Goal: Communication & Community: Answer question/provide support

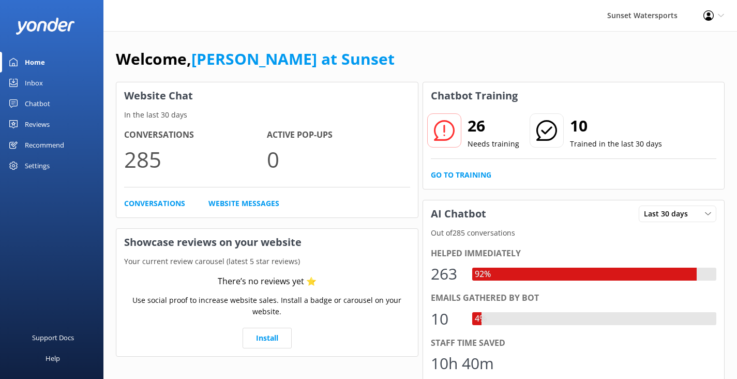
click at [41, 81] on div "Inbox" at bounding box center [34, 82] width 18 height 21
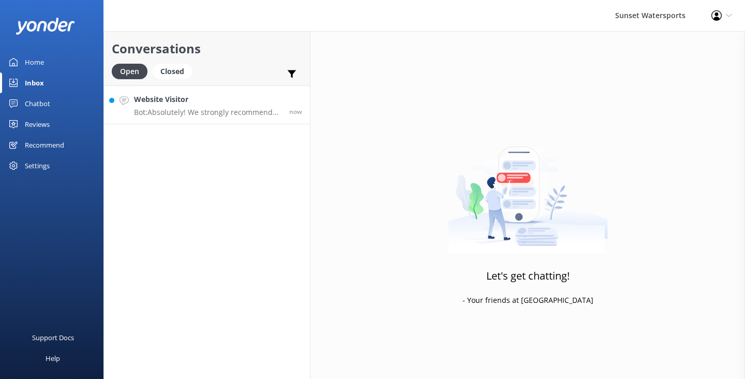
click at [215, 100] on h4 "Website Visitor" at bounding box center [207, 99] width 147 height 11
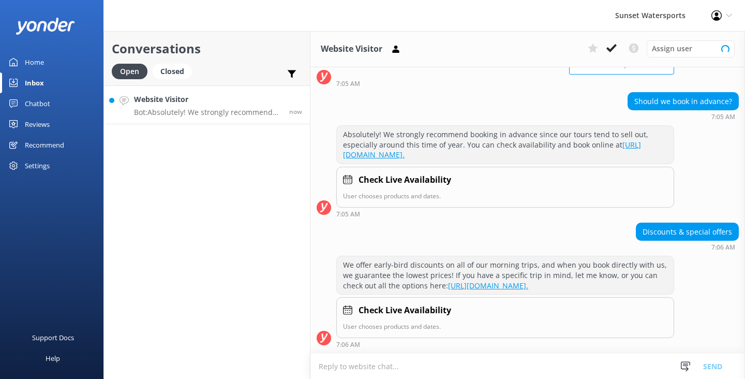
scroll to position [124, 0]
click at [349, 367] on textarea at bounding box center [527, 365] width 435 height 25
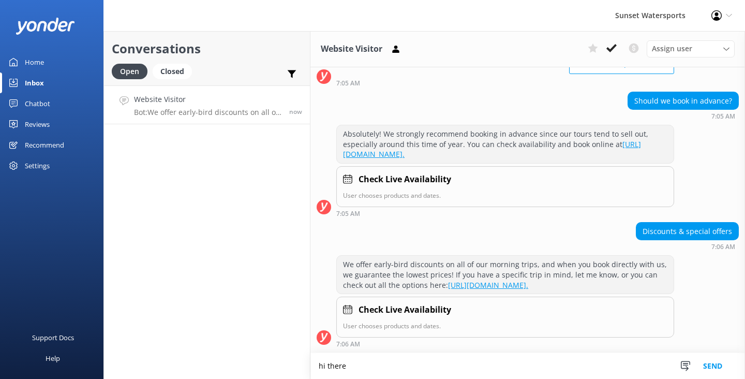
scroll to position [125, 0]
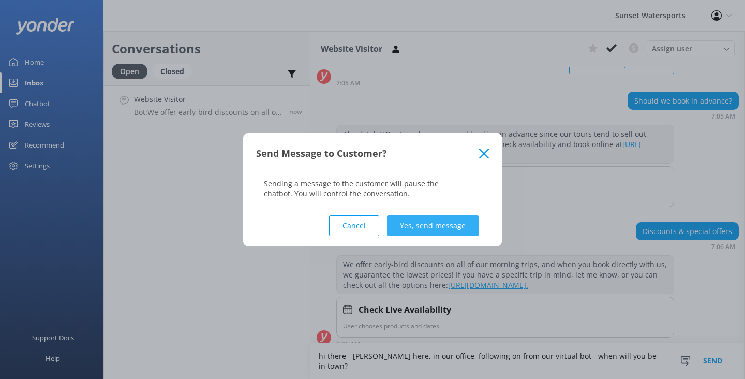
type textarea "hi there - [PERSON_NAME] here, in our office, following on from our virtual bot…"
click at [441, 220] on button "Yes, send message" at bounding box center [433, 225] width 92 height 21
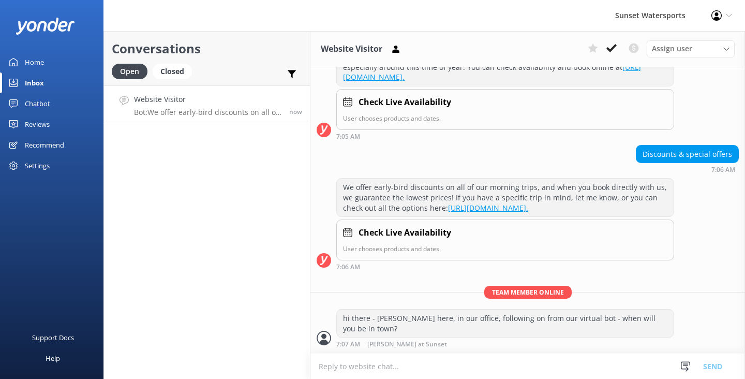
scroll to position [202, 0]
click at [347, 369] on textarea at bounding box center [527, 365] width 435 height 25
type textarea "we can look into multiple trip discounts for your vacation savings"
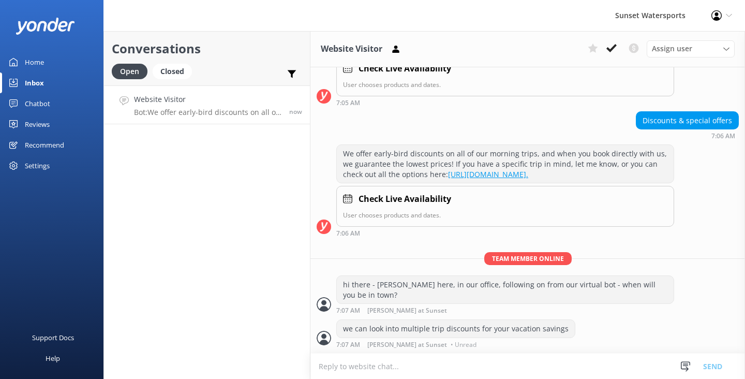
scroll to position [235, 0]
click at [343, 369] on textarea at bounding box center [527, 365] width 435 height 25
type textarea "w"
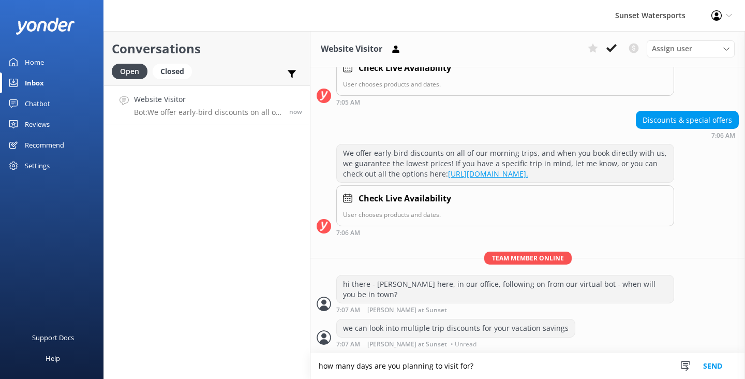
type textarea "how many days are you planning to visit for?"
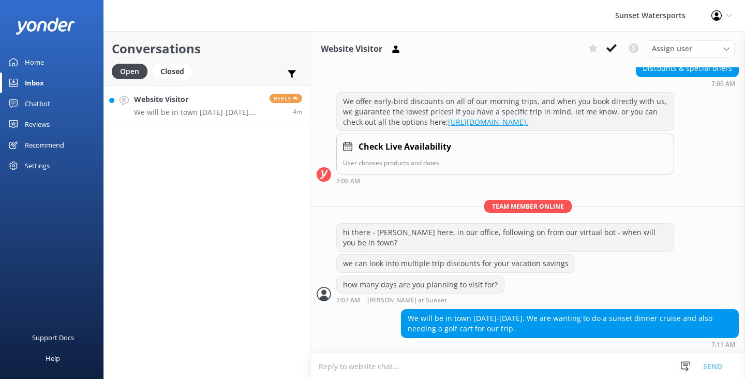
scroll to position [288, 0]
click at [328, 361] on textarea at bounding box center [527, 365] width 435 height 25
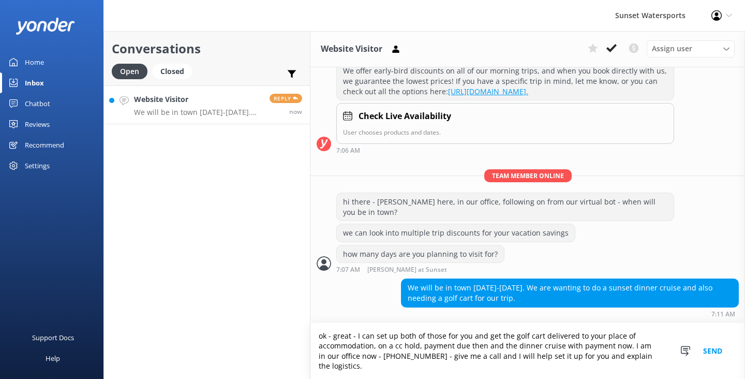
scroll to position [318, 0]
type textarea "ok - great - I can set up both of those for you and get the golf cart delivered…"
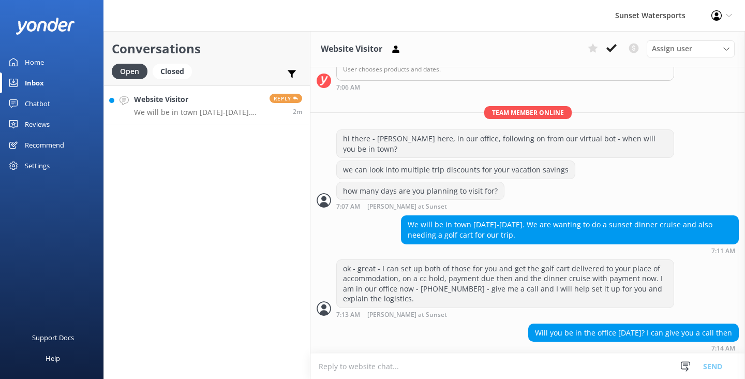
scroll to position [385, 0]
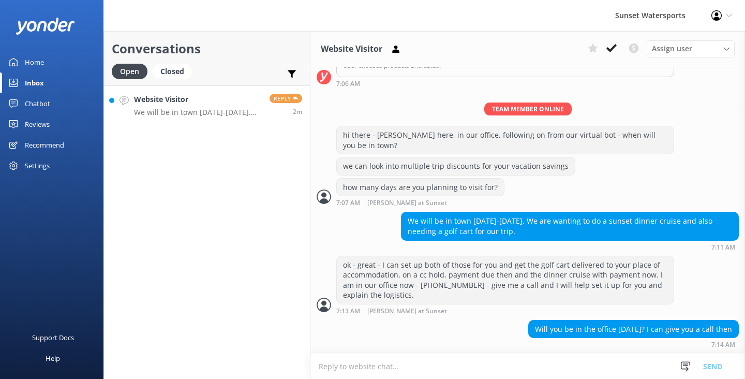
click at [329, 366] on textarea at bounding box center [527, 365] width 435 height 25
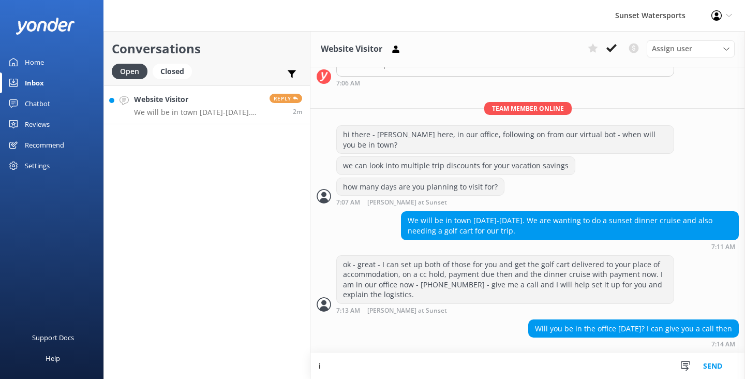
scroll to position [386, 0]
type textarea "i"
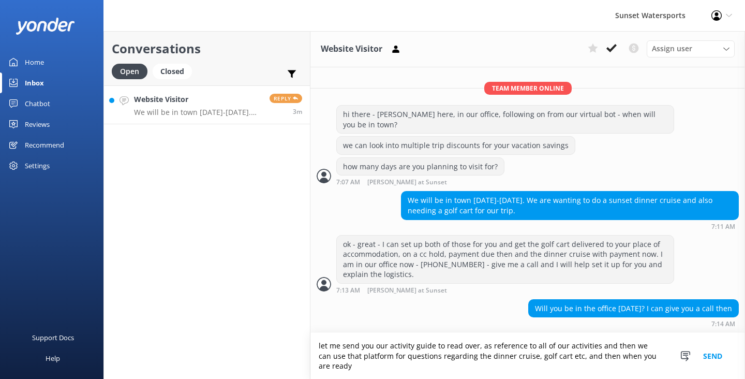
scroll to position [406, 0]
type textarea "let me send you our activity guide to read over, as reference to all of our act…"
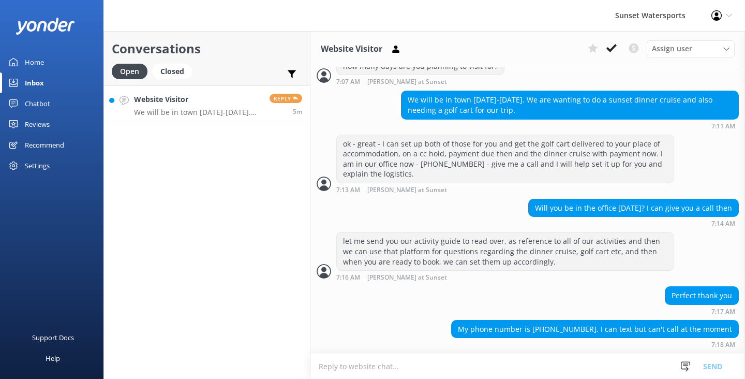
scroll to position [507, 0]
click at [336, 363] on textarea at bounding box center [527, 365] width 435 height 25
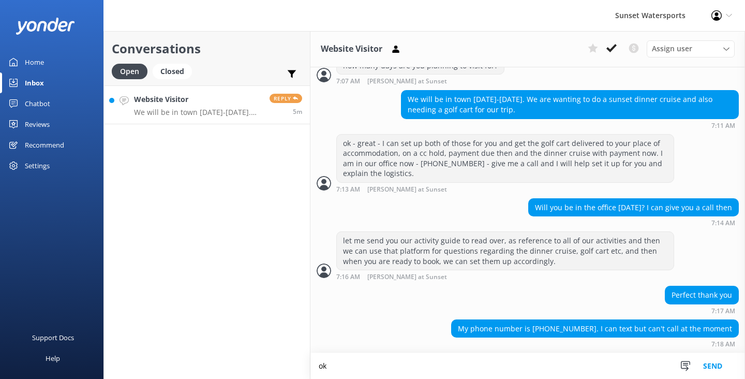
scroll to position [507, 0]
type textarea "ok - what is the best email address to send you the activity guide...."
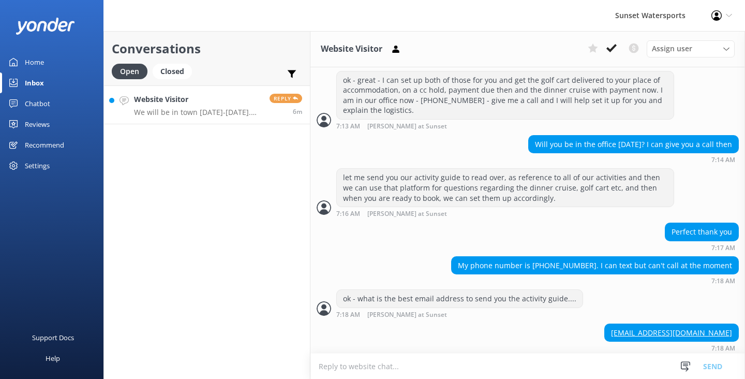
scroll to position [574, 0]
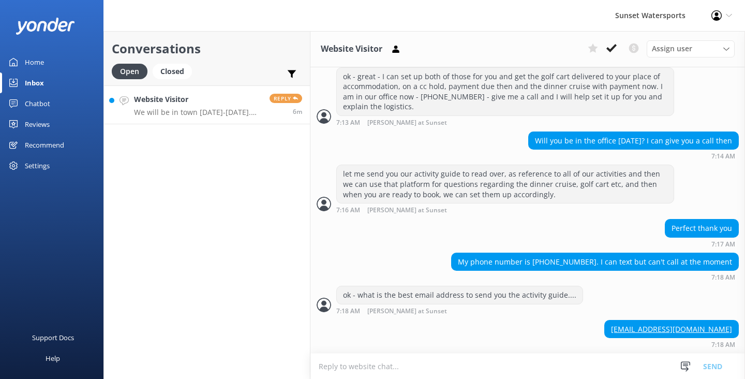
click at [329, 376] on textarea at bounding box center [527, 365] width 435 height 25
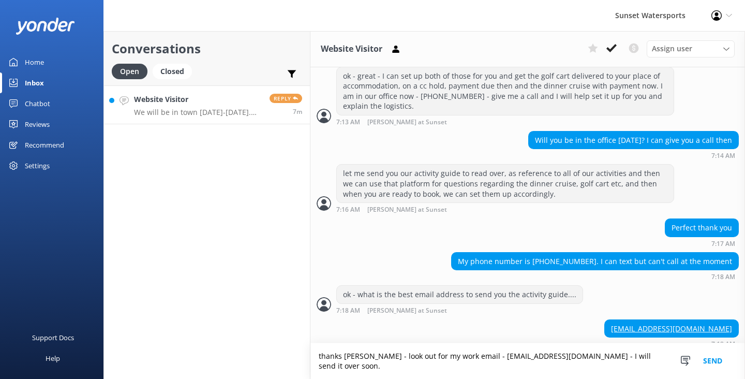
scroll to position [584, 0]
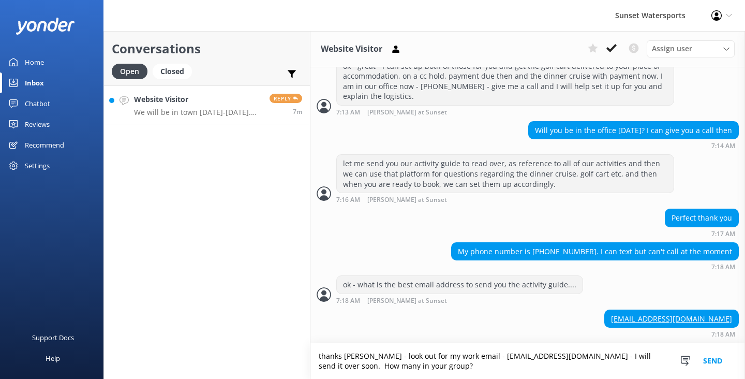
type textarea "thanks [PERSON_NAME] - look out for my work email - [EMAIL_ADDRESS][DOMAIN_NAME…"
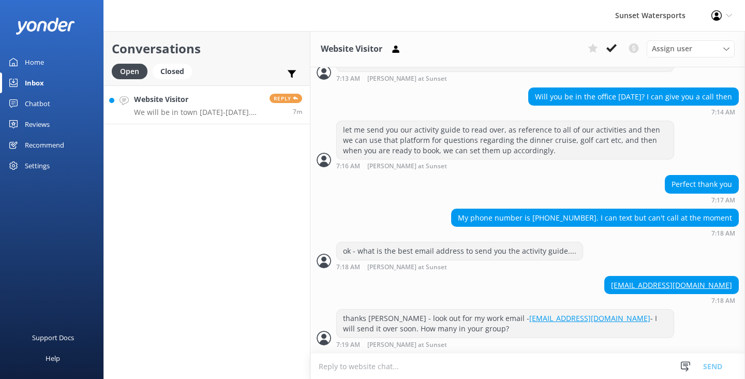
scroll to position [618, 0]
click at [331, 360] on textarea at bounding box center [527, 365] width 435 height 25
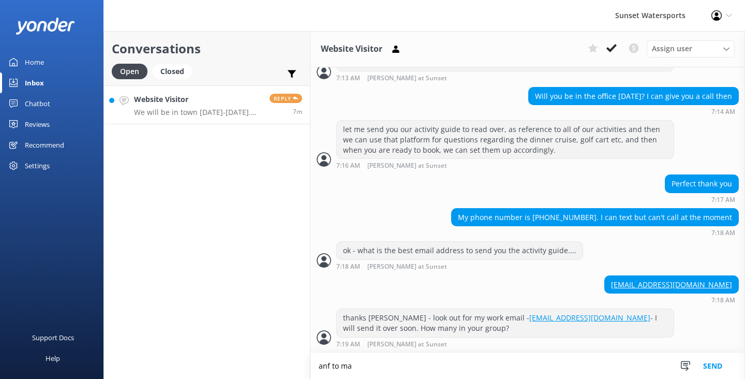
scroll to position [618, 0]
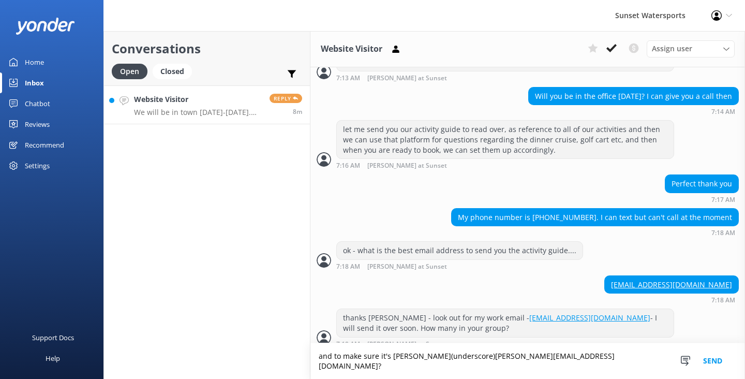
type textarea "and to make sure it's [PERSON_NAME](underscore)[PERSON_NAME][EMAIL_ADDRESS][DOM…"
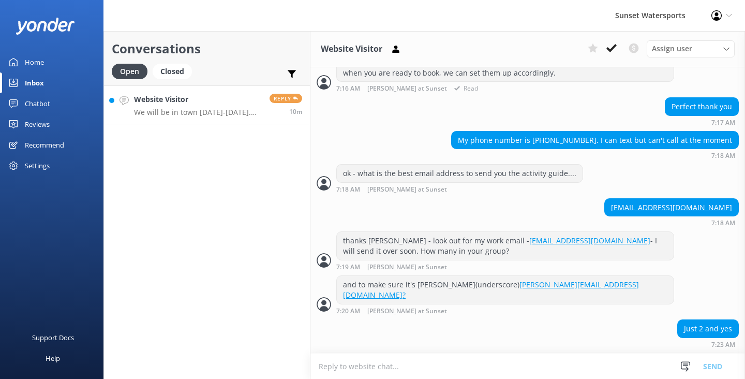
scroll to position [685, 0]
click at [322, 363] on textarea at bounding box center [527, 365] width 435 height 25
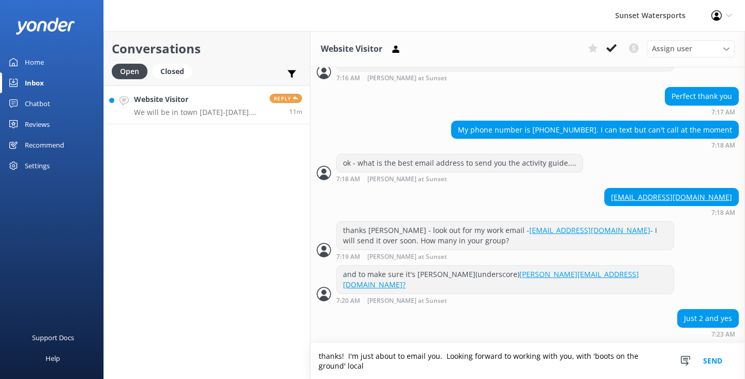
scroll to position [695, 0]
type textarea "thanks! I'm just about to email you. Looking forward to working with you, with …"
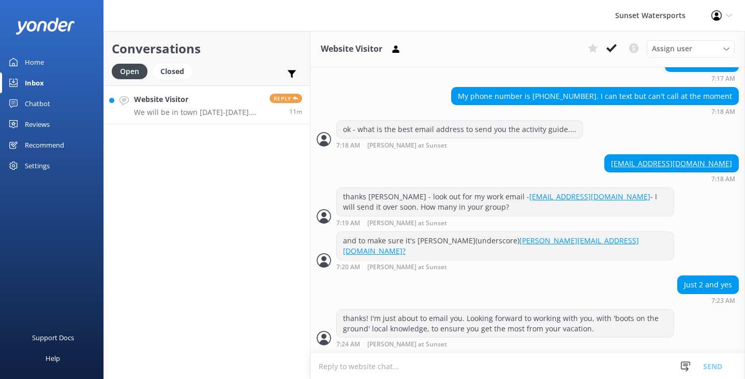
scroll to position [729, 0]
drag, startPoint x: 725, startPoint y: 172, endPoint x: 630, endPoint y: 175, distance: 95.8
click at [630, 172] on div "[EMAIL_ADDRESS][DOMAIN_NAME]" at bounding box center [672, 164] width 134 height 18
copy link "[EMAIL_ADDRESS][DOMAIN_NAME]"
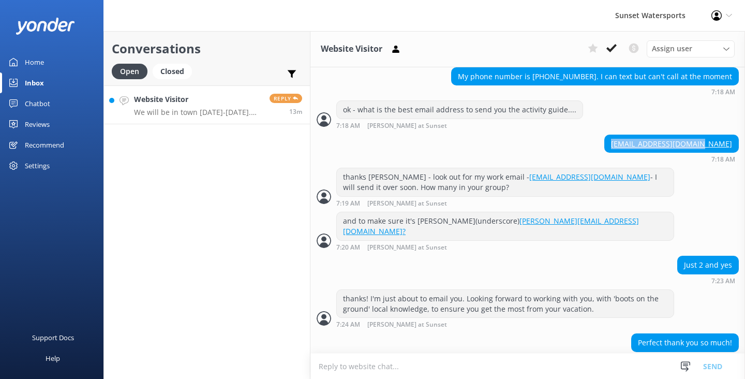
scroll to position [763, 0]
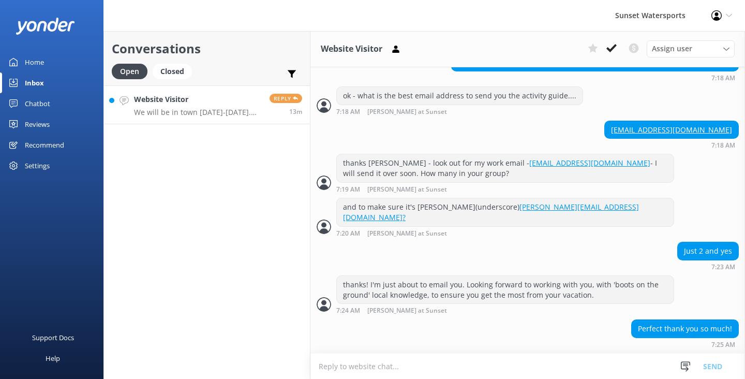
click at [348, 367] on textarea at bounding box center [527, 365] width 435 height 25
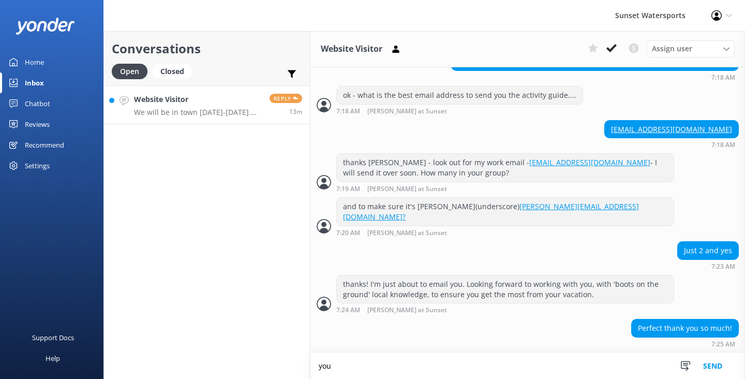
scroll to position [763, 0]
type textarea "you are most welcome! just emailed you."
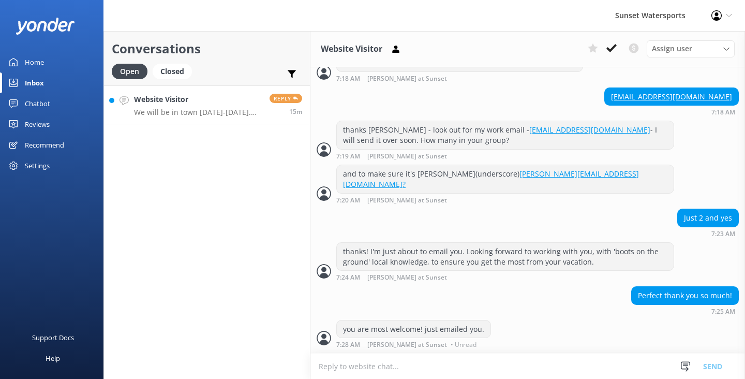
scroll to position [796, 0]
click at [342, 365] on textarea at bounding box center [527, 365] width 435 height 25
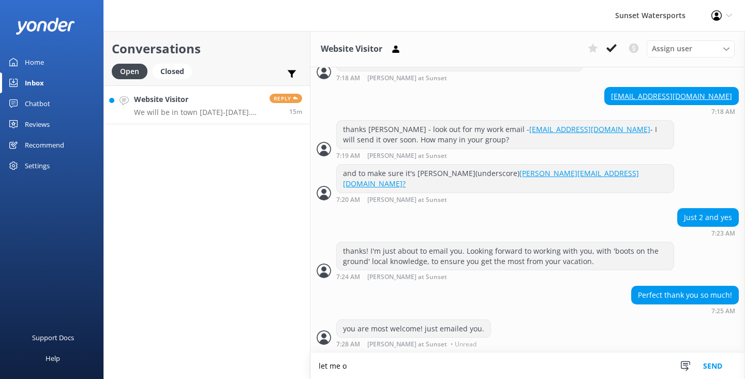
scroll to position [796, 0]
type textarea "let me know when you have received it."
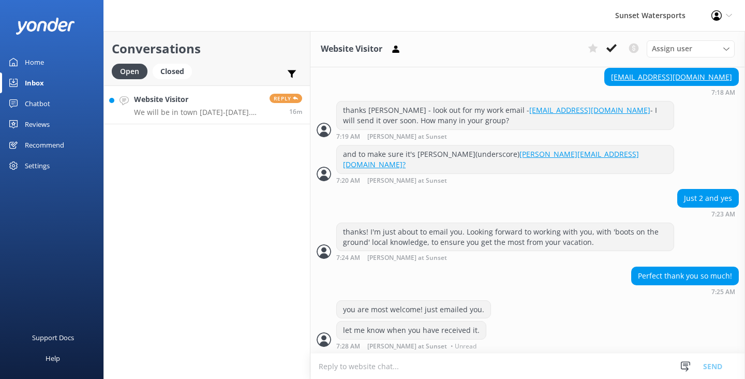
scroll to position [817, 0]
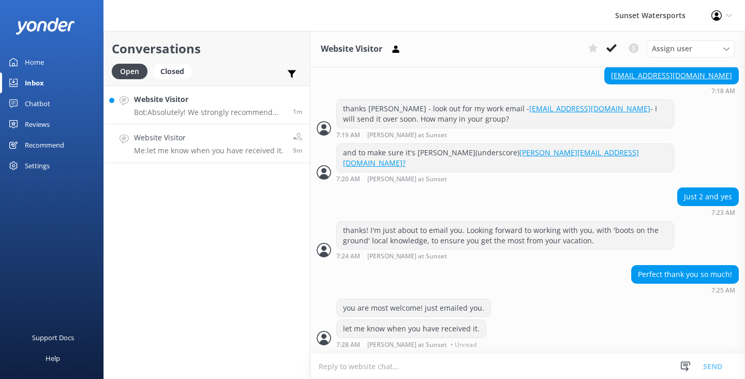
click at [239, 109] on p "Bot: Absolutely! We strongly recommend booking in advance since our tours tend …" at bounding box center [209, 112] width 151 height 9
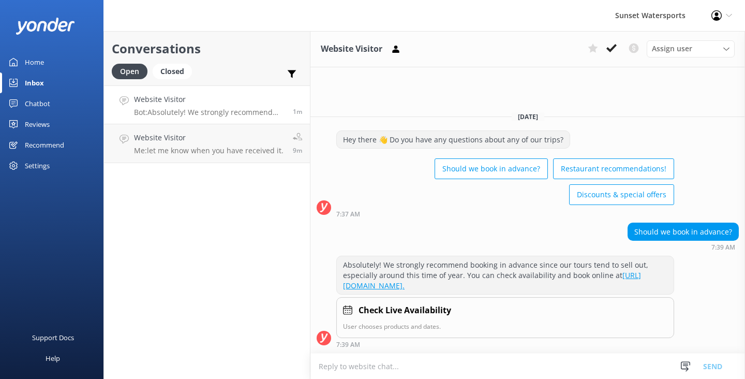
click at [358, 372] on textarea at bounding box center [527, 365] width 435 height 25
click at [216, 163] on div "Conversations Open Closed Important Converted Assigned to me Unassigned SMS Web…" at bounding box center [206, 205] width 207 height 348
click at [266, 148] on p "Me: let me know when you have received it." at bounding box center [209, 150] width 150 height 9
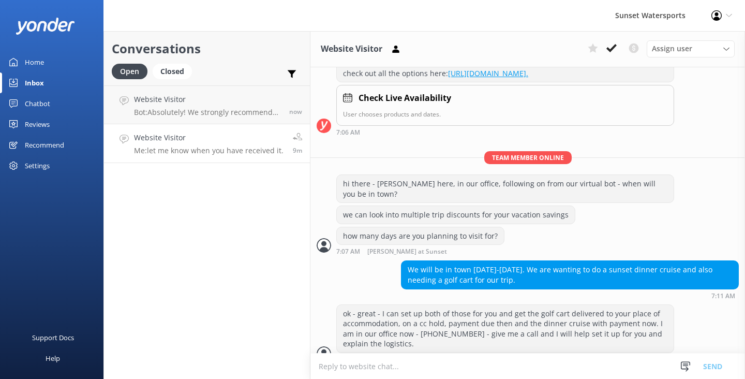
scroll to position [301, 0]
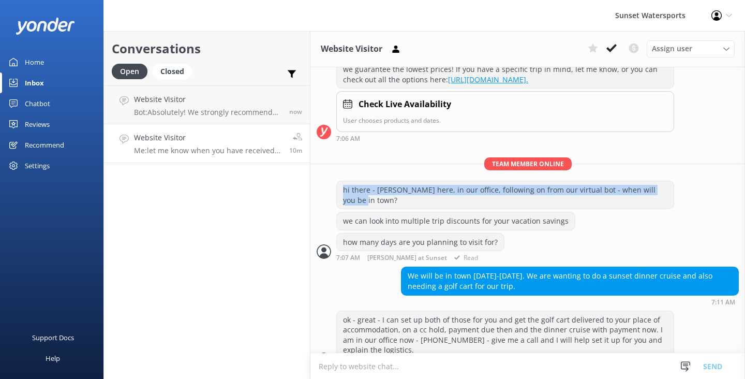
drag, startPoint x: 372, startPoint y: 229, endPoint x: 344, endPoint y: 222, distance: 29.2
click at [344, 209] on div "hi there - [PERSON_NAME] here, in our office, following on from our virtual bot…" at bounding box center [505, 194] width 337 height 27
copy div "hi there - [PERSON_NAME] here, in our office, following on from our virtual bot…"
click at [258, 97] on h4 "Website Visitor" at bounding box center [207, 99] width 147 height 11
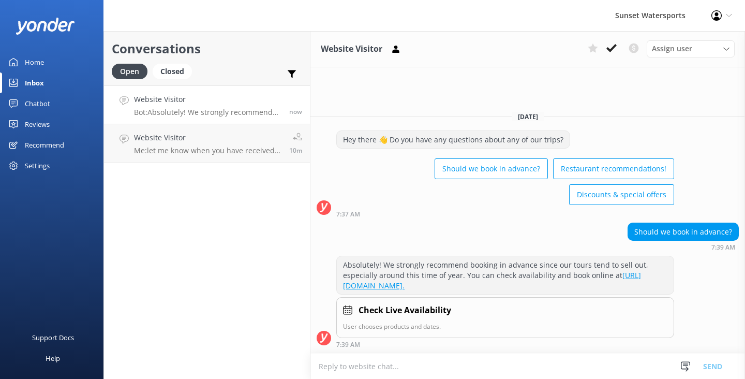
click at [340, 363] on textarea at bounding box center [527, 365] width 435 height 25
paste textarea "hi there - [PERSON_NAME] here, in our office, following on from our virtual bot…"
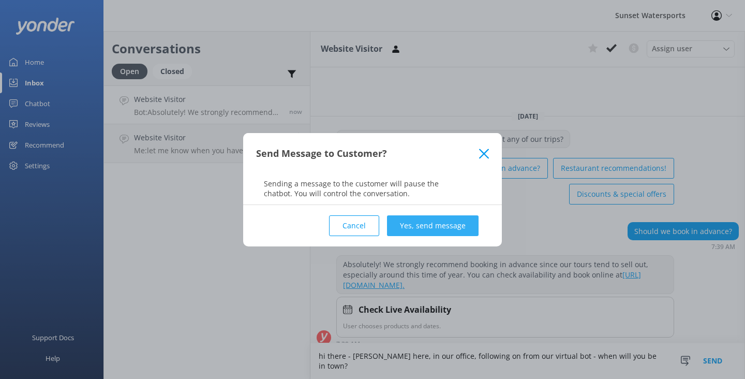
type textarea "hi there - [PERSON_NAME] here, in our office, following on from our virtual bot…"
click at [445, 224] on button "Yes, send message" at bounding box center [433, 225] width 92 height 21
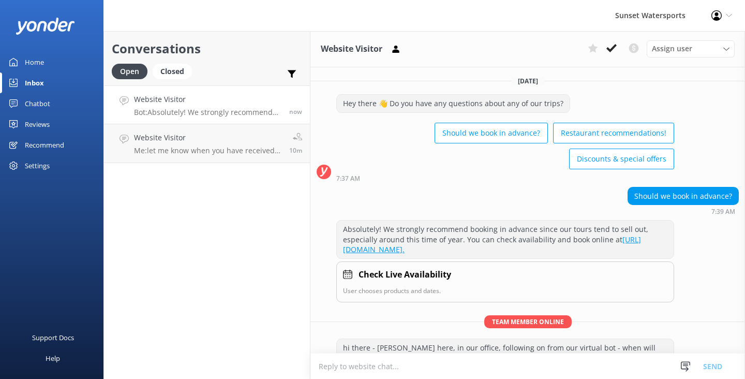
scroll to position [39, 0]
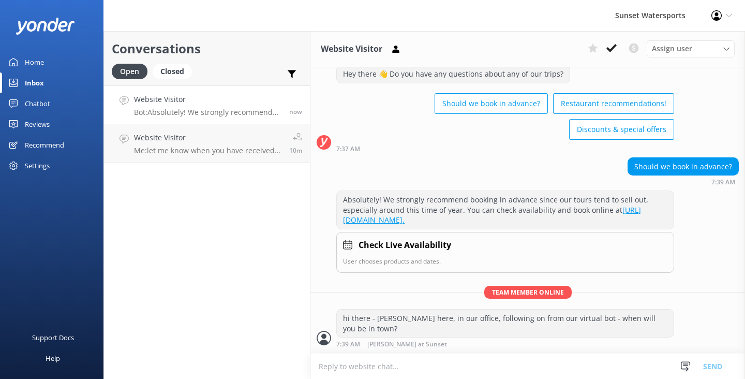
click at [245, 98] on h4 "Website Visitor" at bounding box center [207, 99] width 147 height 11
click at [244, 104] on h4 "Website Visitor" at bounding box center [207, 99] width 147 height 11
click at [230, 145] on div "Website Visitor Me: let me know when you have received it." at bounding box center [207, 143] width 147 height 23
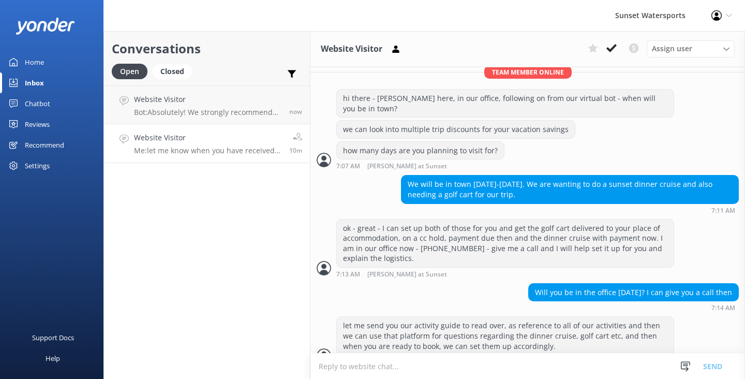
scroll to position [388, 0]
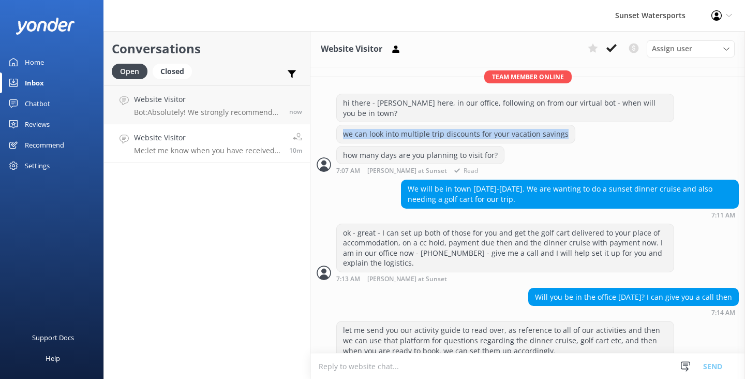
drag, startPoint x: 565, startPoint y: 164, endPoint x: 336, endPoint y: 161, distance: 228.7
click at [335, 146] on div "we can look into multiple trip discounts for your vacation savings" at bounding box center [527, 135] width 435 height 21
copy div "we can look into multiple trip discounts for your vacation savings"
click at [245, 116] on p "Bot: Absolutely! We strongly recommend booking in advance since our tours tend …" at bounding box center [207, 112] width 147 height 9
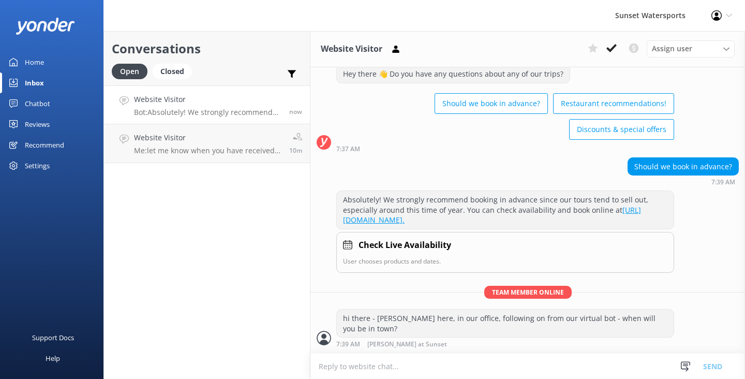
click at [326, 369] on textarea at bounding box center [527, 365] width 435 height 25
paste textarea "we can look into multiple trip discounts for your vacation savings"
type textarea "we can look into multiple trip discounts for your vacation savings."
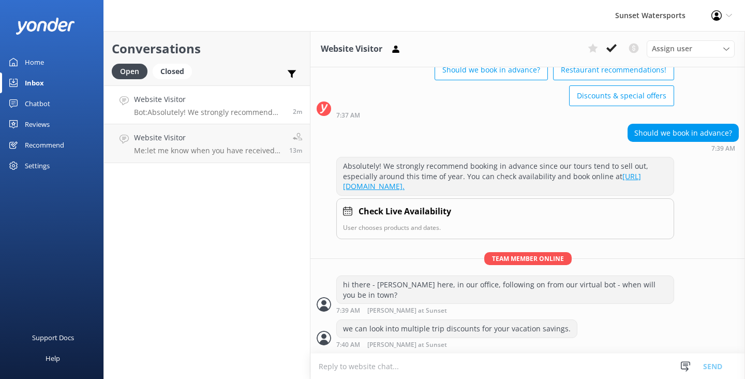
click at [334, 370] on textarea at bounding box center [527, 365] width 435 height 25
click at [365, 373] on textarea "here is our" at bounding box center [527, 366] width 435 height 26
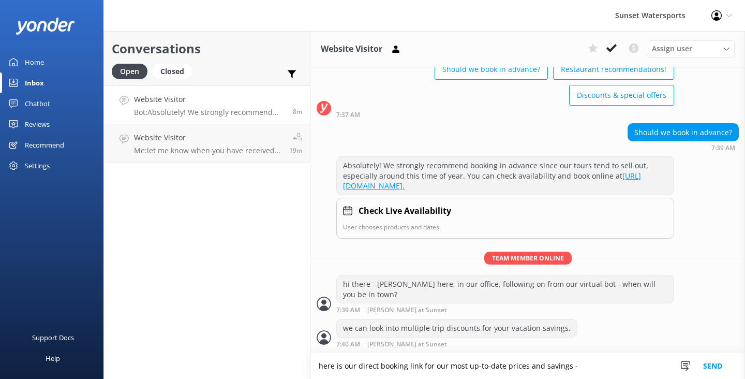
paste textarea "[URL][DOMAIN_NAME]"
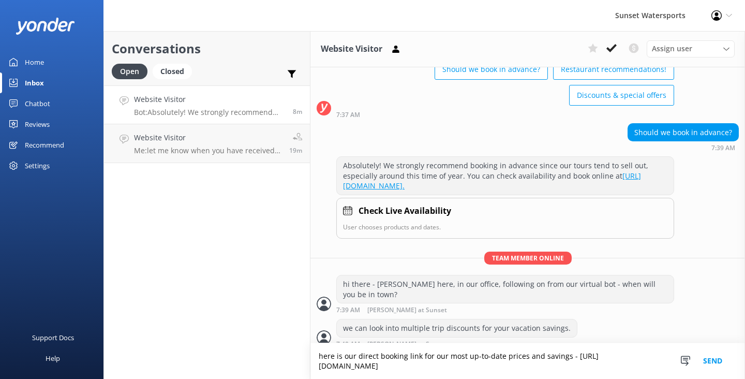
scroll to position [94, 0]
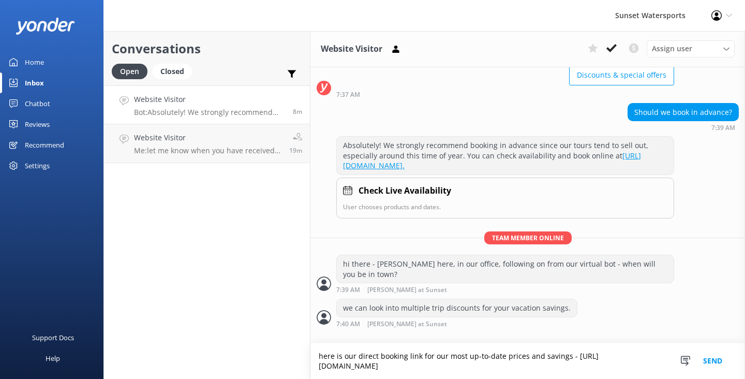
type textarea "here is our direct booking link for our most up-to-date prices and savings - [U…"
click at [714, 354] on button "Send" at bounding box center [712, 361] width 39 height 36
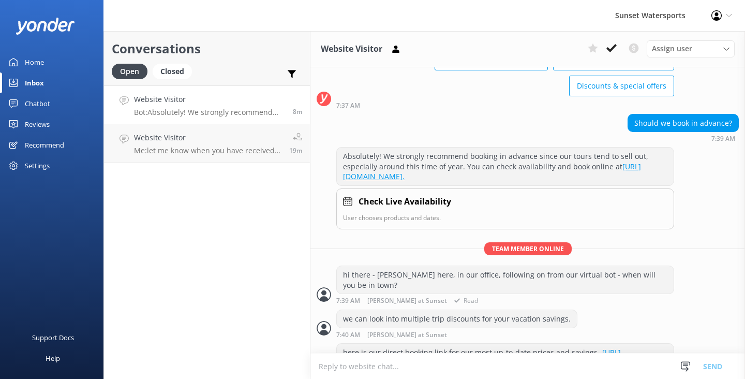
scroll to position [127, 0]
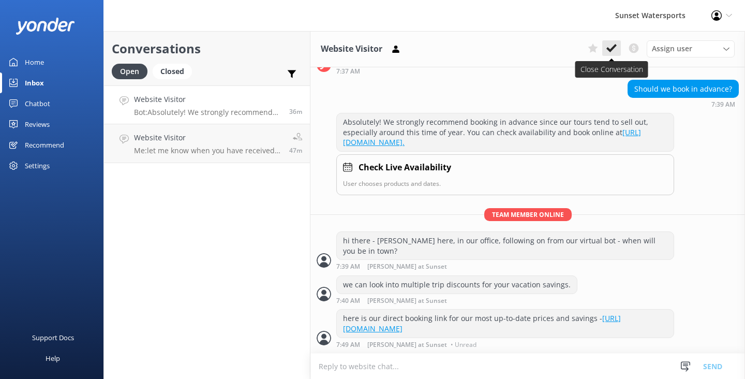
click at [613, 48] on use at bounding box center [611, 48] width 10 height 8
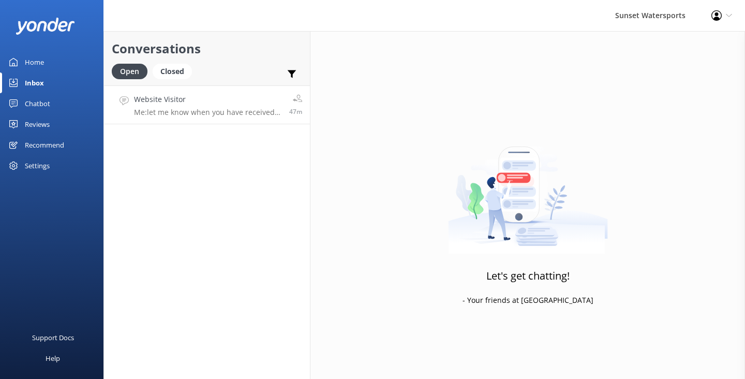
click at [252, 120] on link "Website Visitor Me: let me know when you have received it. 47m" at bounding box center [207, 104] width 206 height 39
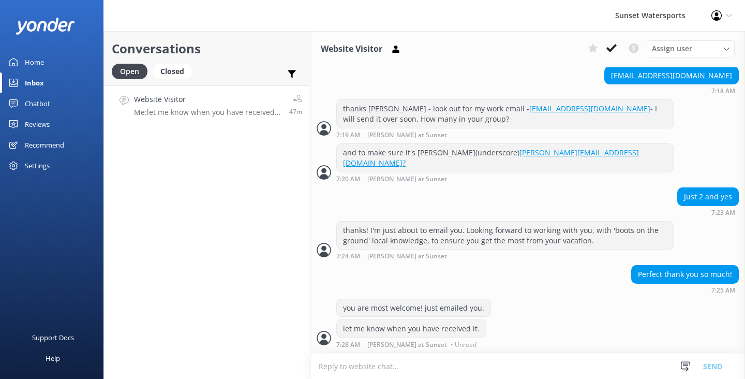
scroll to position [817, 0]
click at [614, 47] on use at bounding box center [611, 48] width 10 height 8
